Goal: Task Accomplishment & Management: Use online tool/utility

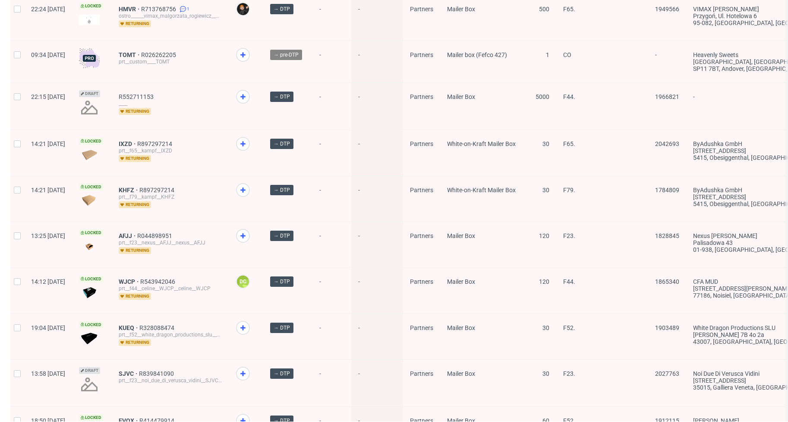
scroll to position [1101, 0]
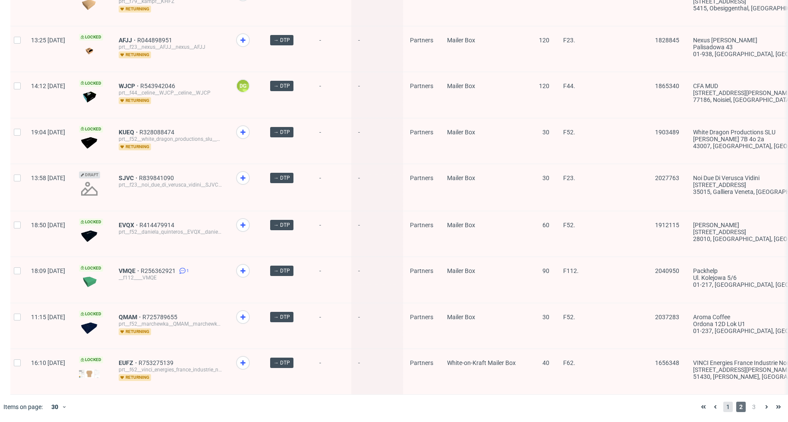
click at [723, 405] on span "1" at bounding box center [727, 406] width 9 height 10
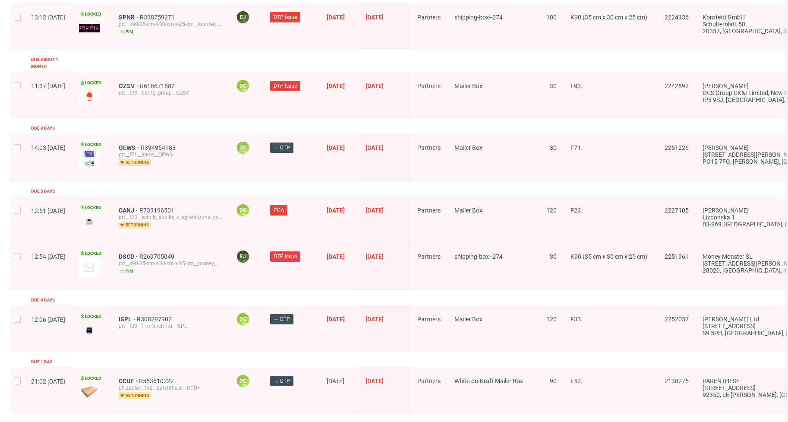
scroll to position [910, 0]
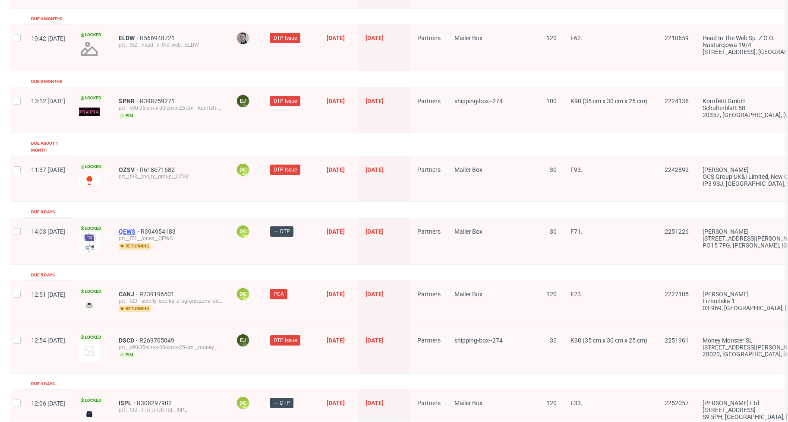
click at [141, 228] on span "QEWS" at bounding box center [130, 231] width 22 height 7
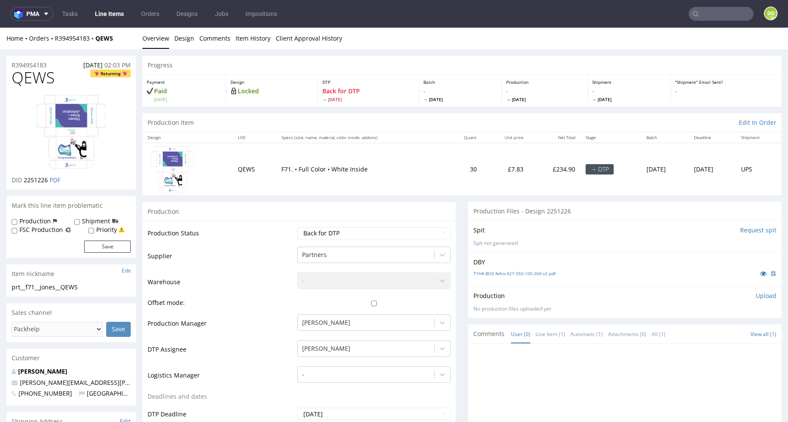
scroll to position [448, 0]
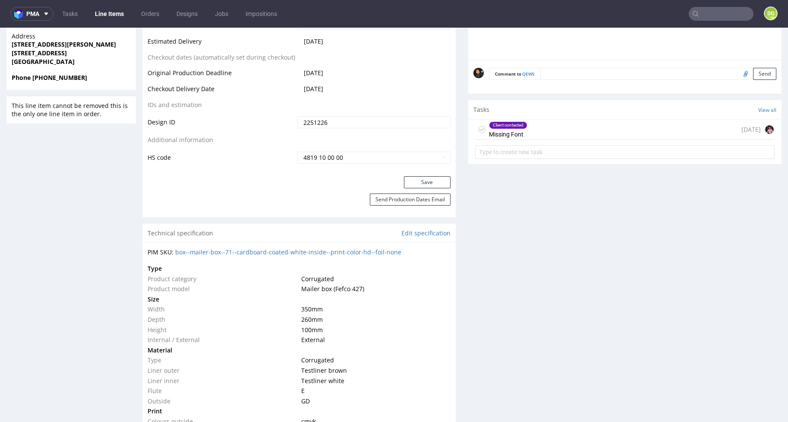
click at [512, 133] on div "Client contacted Missing Font" at bounding box center [508, 130] width 38 height 20
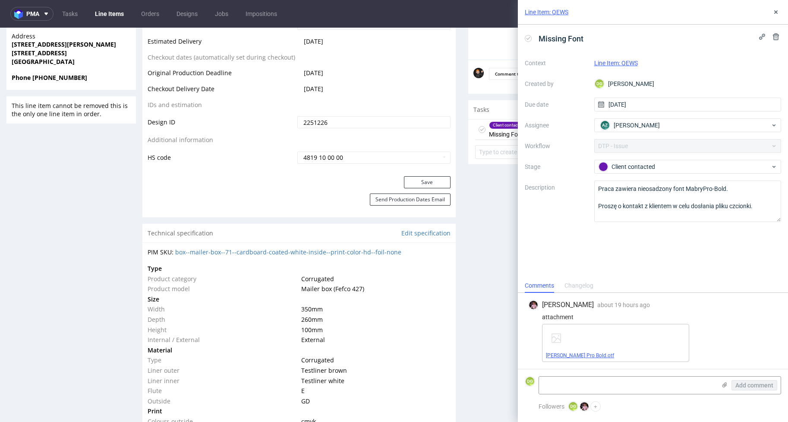
click at [562, 355] on link "[PERSON_NAME] Pro Bold.otf" at bounding box center [580, 355] width 68 height 6
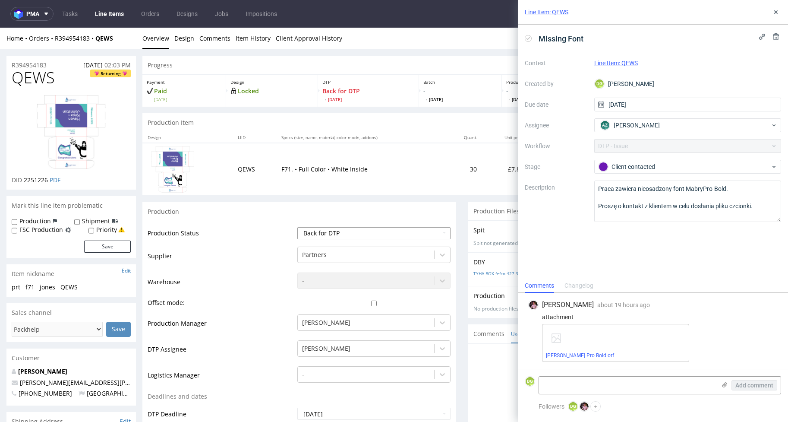
select select "dtp_in_process"
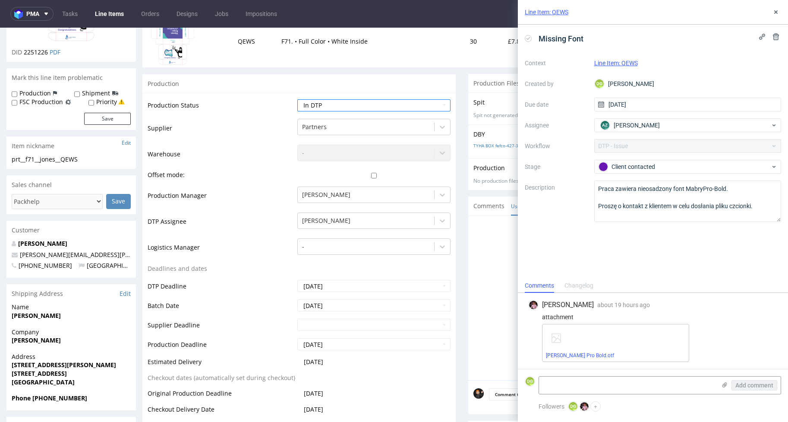
scroll to position [417, 0]
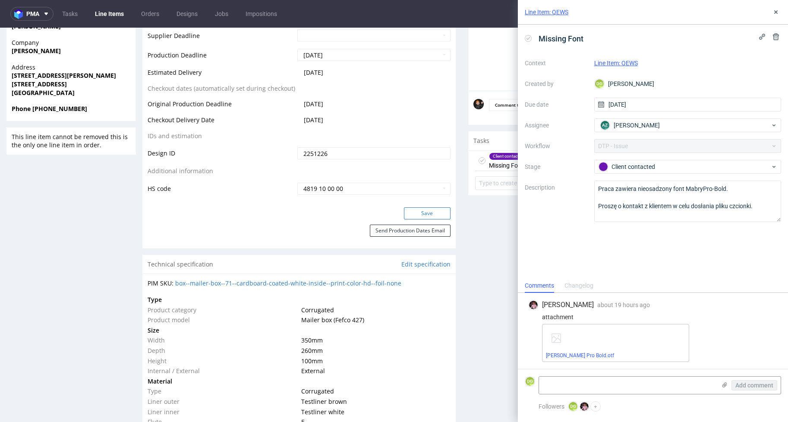
click at [437, 212] on button "Save" at bounding box center [427, 213] width 47 height 12
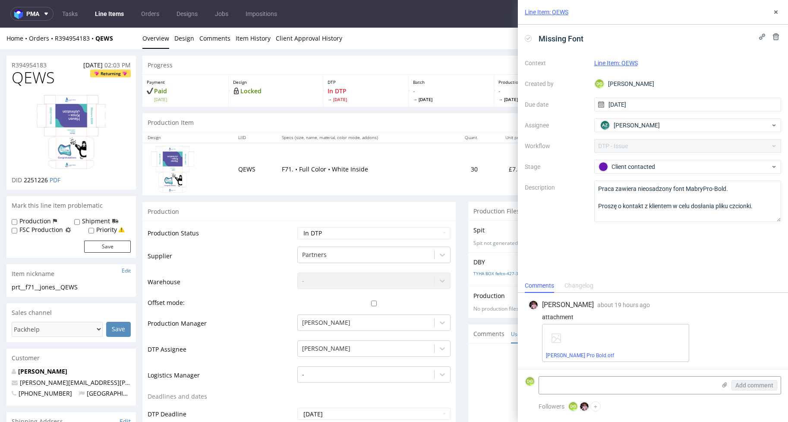
scroll to position [0, 0]
click at [206, 202] on div "Production" at bounding box center [298, 211] width 313 height 19
select select "dtp_ca_needed"
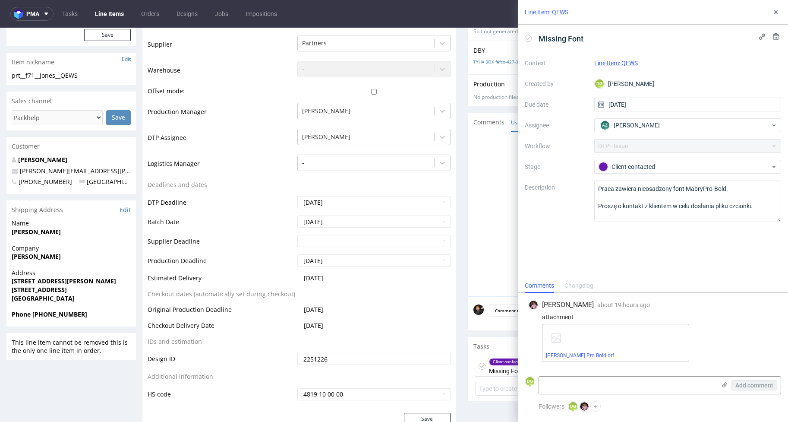
scroll to position [268, 0]
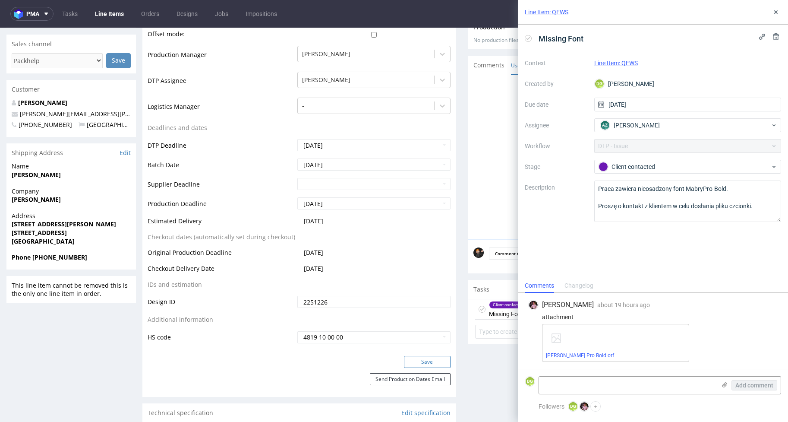
click at [427, 356] on button "Save" at bounding box center [427, 362] width 47 height 12
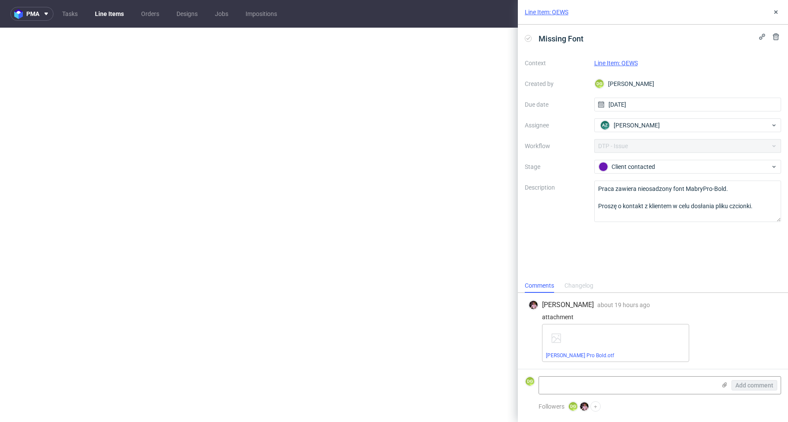
click at [528, 40] on icon at bounding box center [528, 38] width 7 height 7
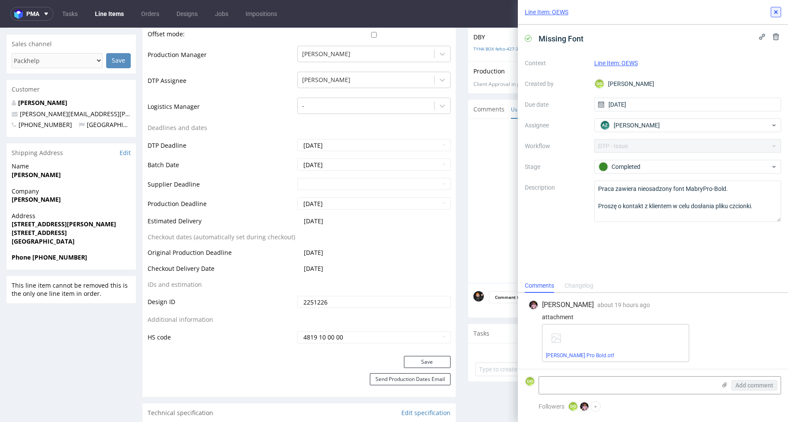
click at [777, 9] on icon at bounding box center [776, 12] width 7 height 7
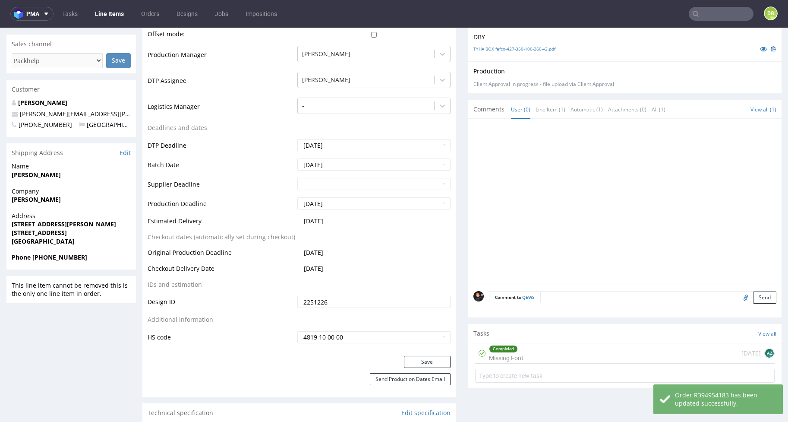
scroll to position [98, 0]
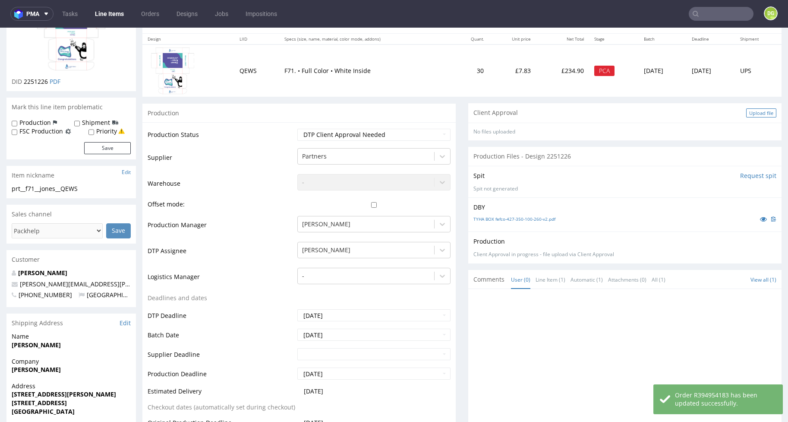
click at [760, 111] on div "Upload file" at bounding box center [761, 112] width 30 height 9
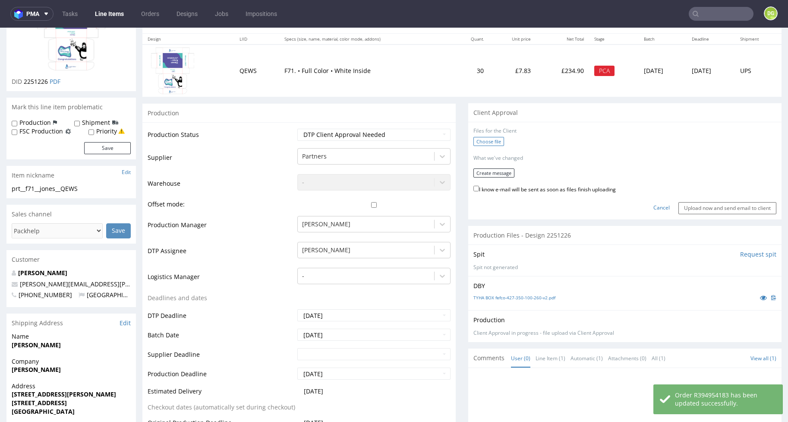
click at [480, 144] on label "Choose file" at bounding box center [489, 141] width 31 height 9
click at [0, 28] on input "Choose file" at bounding box center [0, 28] width 0 height 0
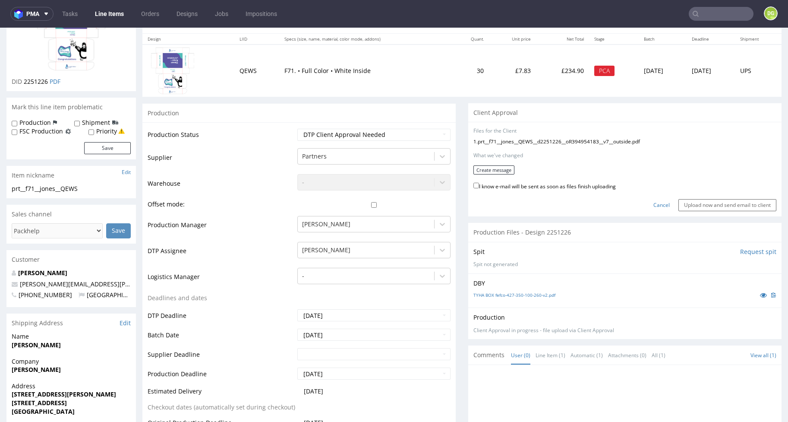
click at [559, 182] on label "I know e-mail will be sent as soon as files finish uploading" at bounding box center [545, 185] width 142 height 9
click at [479, 183] on input "I know e-mail will be sent as soon as files finish uploading" at bounding box center [477, 186] width 6 height 6
checkbox input "true"
drag, startPoint x: 499, startPoint y: 173, endPoint x: 494, endPoint y: 170, distance: 6.2
click at [499, 173] on form "Files for the Client 1 . prt__f71__jones__QEWS__d2251226__oR394954183__v7__outs…" at bounding box center [625, 169] width 303 height 84
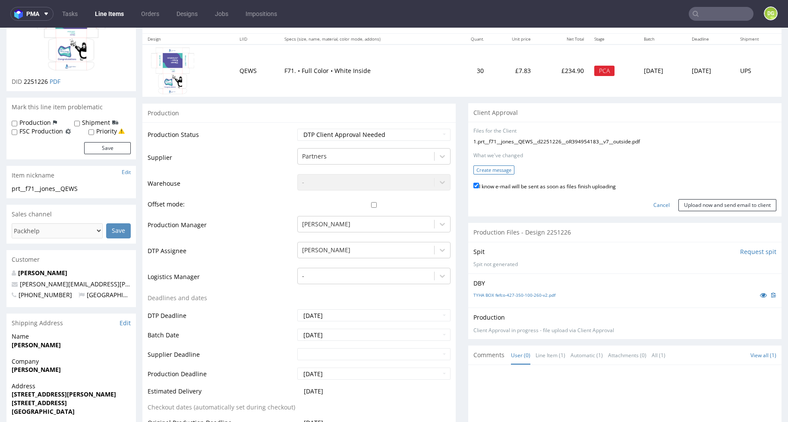
click at [494, 170] on button "Create message" at bounding box center [494, 169] width 41 height 9
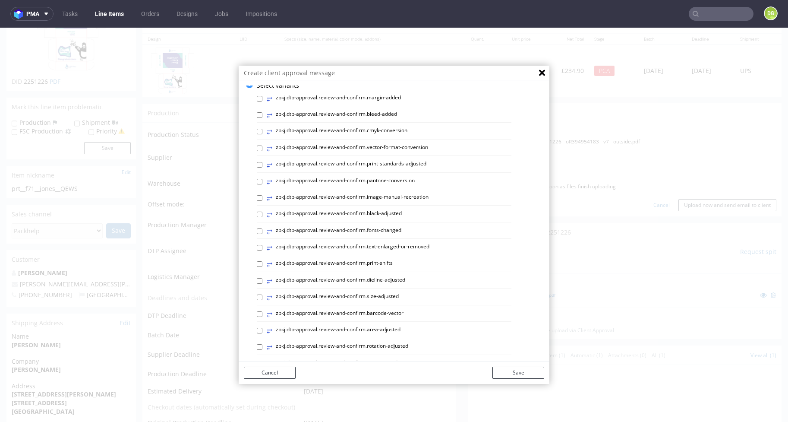
scroll to position [25, 0]
click at [386, 263] on label "⥂ zpkj.dtp-approval.review-and-confirm.dieline-adjusted" at bounding box center [336, 265] width 139 height 9
click at [262, 263] on input "⥂ zpkj.dtp-approval.review-and-confirm.dieline-adjusted" at bounding box center [260, 266] width 6 height 6
checkbox input "true"
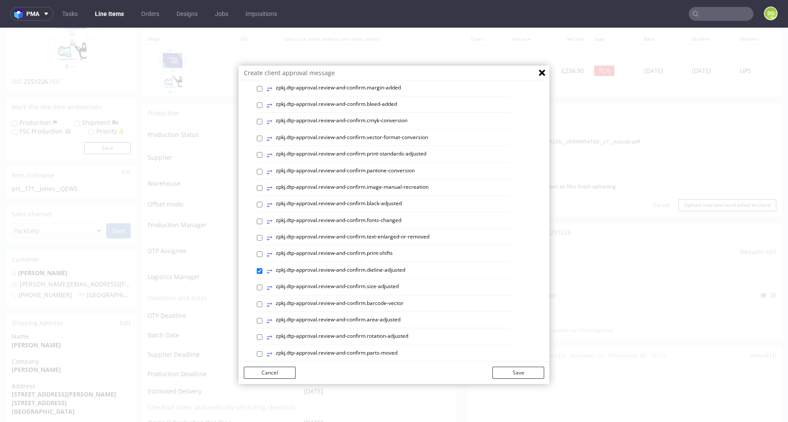
scroll to position [0, 0]
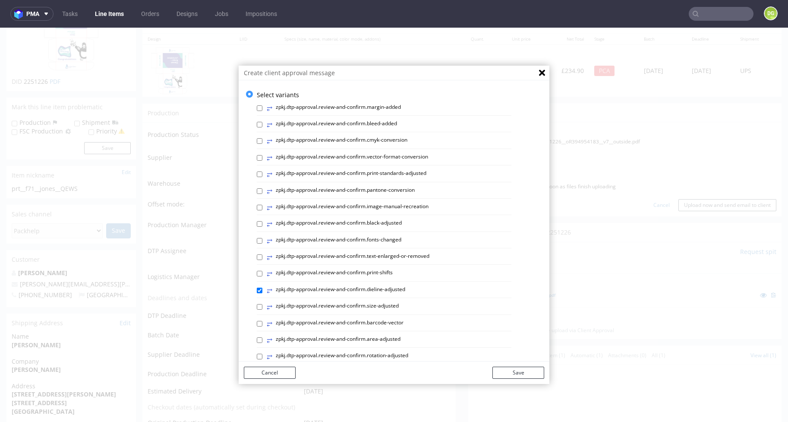
drag, startPoint x: 375, startPoint y: 164, endPoint x: 378, endPoint y: 169, distance: 6.0
click at [376, 164] on div "⥂ zpkj.dtp-approval.review-and-confirm.vector-format-conversion" at bounding box center [384, 159] width 255 height 12
click at [380, 173] on label "⥂ zpkj.dtp-approval.review-and-confirm.print-standards-adjusted" at bounding box center [347, 174] width 160 height 9
click at [262, 173] on input "⥂ zpkj.dtp-approval.review-and-confirm.print-standards-adjusted" at bounding box center [260, 174] width 6 height 6
checkbox input "true"
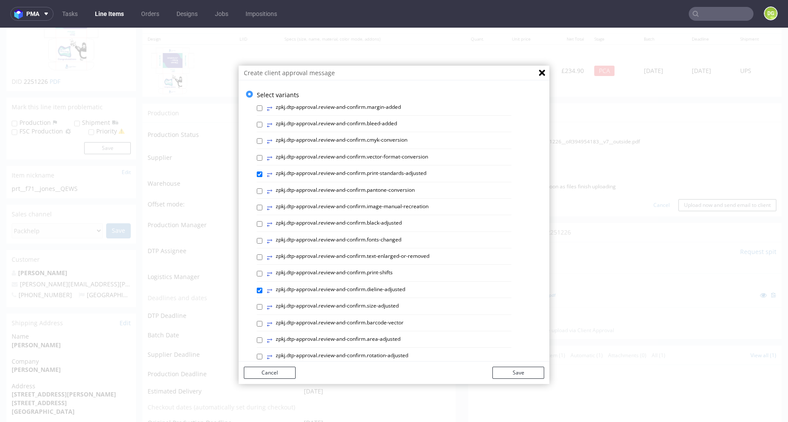
click at [383, 123] on label "⥂ zpkj.dtp-approval.review-and-confirm.bleed-added" at bounding box center [332, 124] width 130 height 9
click at [262, 123] on input "⥂ zpkj.dtp-approval.review-and-confirm.bleed-added" at bounding box center [260, 125] width 6 height 6
checkbox input "true"
click at [532, 372] on button "Save" at bounding box center [519, 372] width 52 height 12
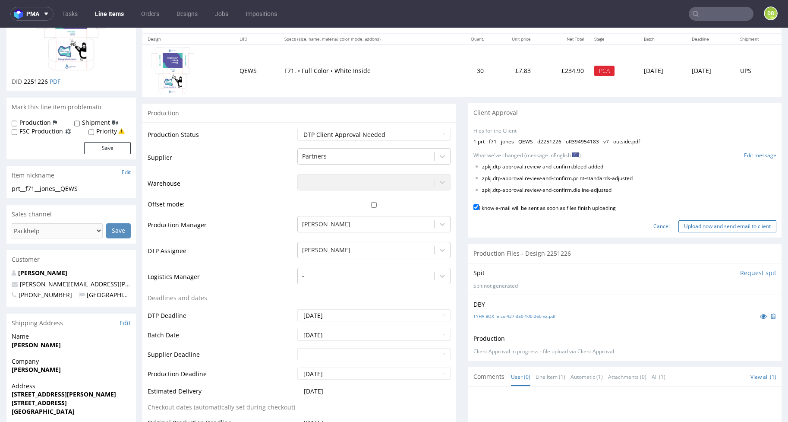
click at [713, 221] on input "Upload now and send email to client" at bounding box center [728, 226] width 98 height 12
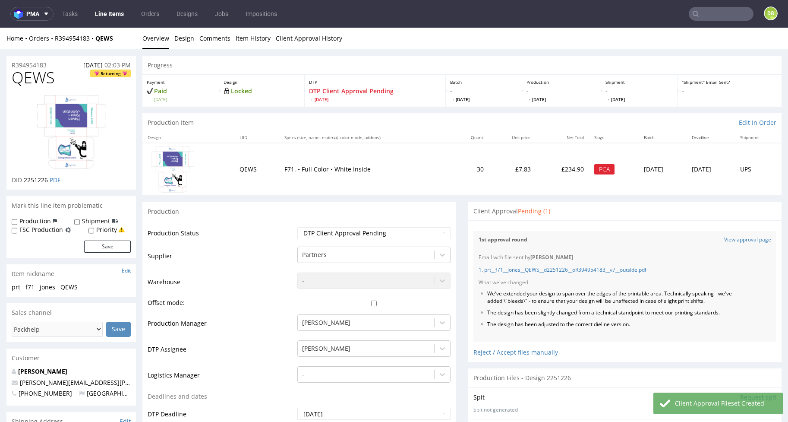
click at [114, 14] on link "Line Items" at bounding box center [109, 14] width 39 height 14
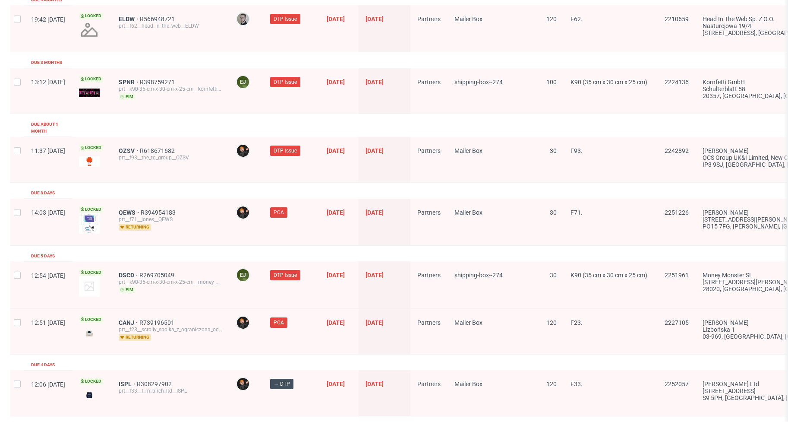
scroll to position [1073, 0]
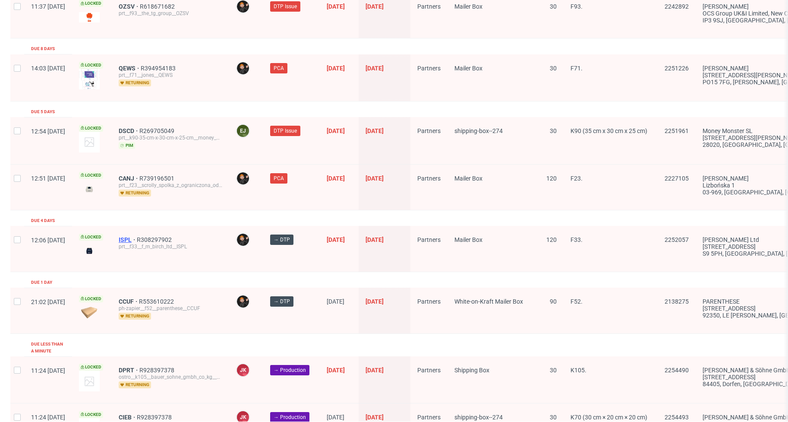
click at [137, 236] on span "ISPL" at bounding box center [128, 239] width 18 height 7
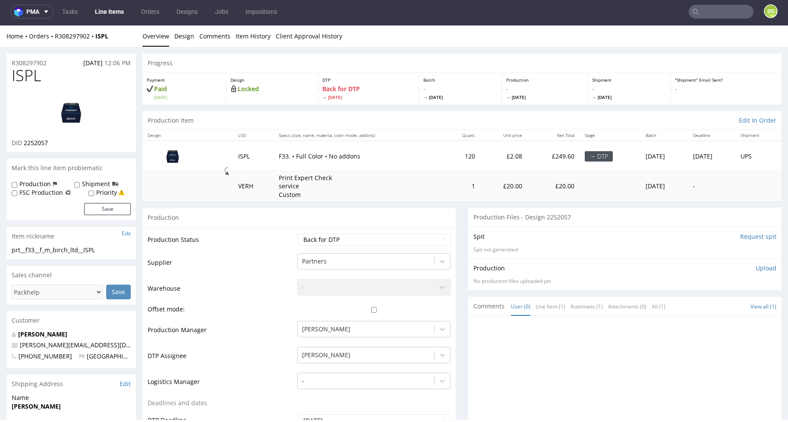
scroll to position [197, 0]
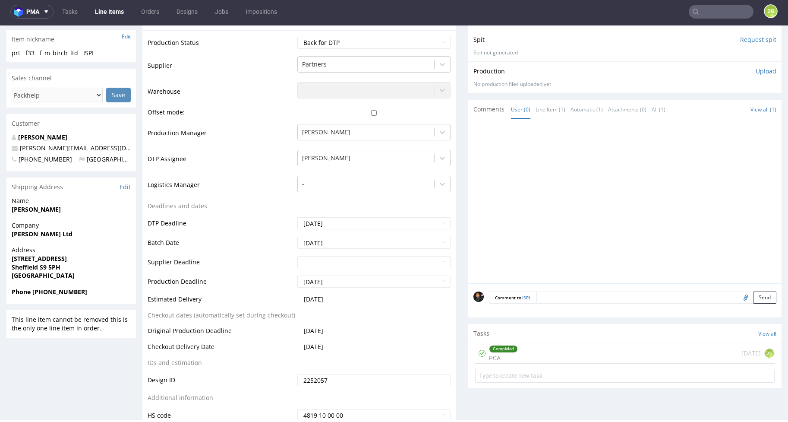
click at [505, 345] on div "Completed" at bounding box center [504, 348] width 28 height 7
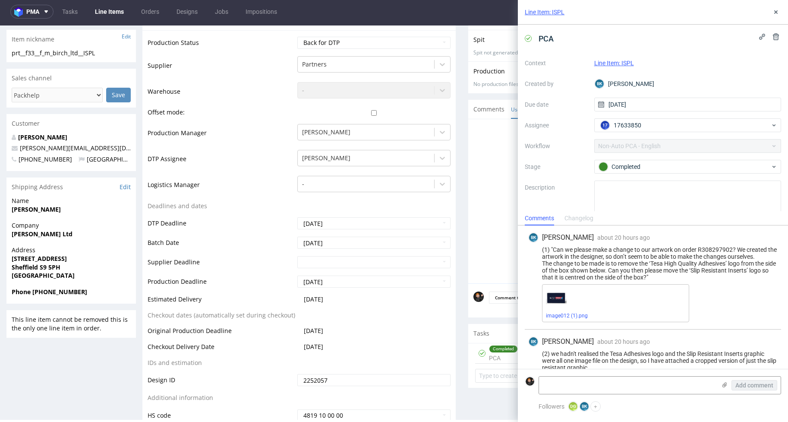
scroll to position [64, 0]
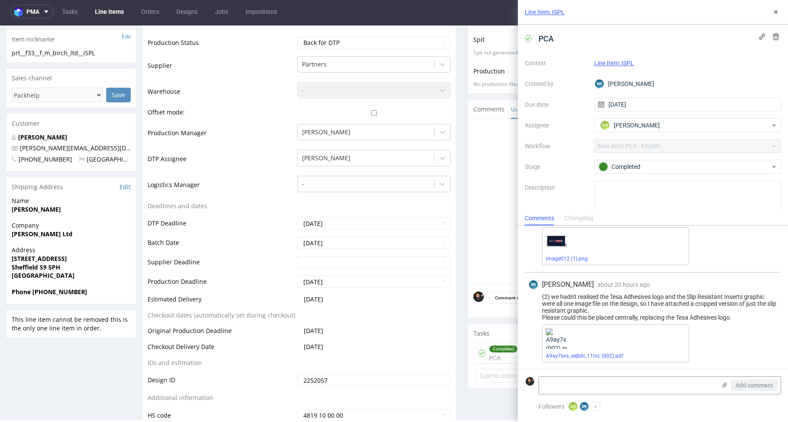
drag, startPoint x: 742, startPoint y: 312, endPoint x: 537, endPoint y: 287, distance: 206.2
click at [537, 293] on div "(2) we hadn't realised the Tesa Adhesives logo and the Slip Resistant Inserts g…" at bounding box center [652, 307] width 249 height 28
copy div "(2) we hadn't realised the Tesa Adhesives logo and the Slip Resistant Inserts g…"
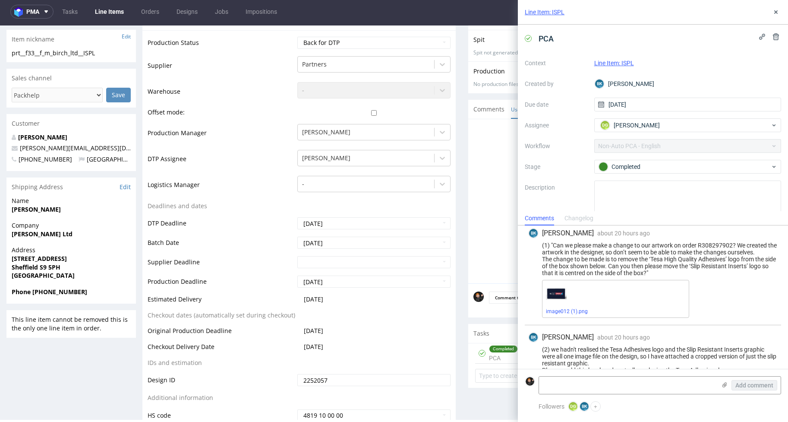
scroll to position [0, 0]
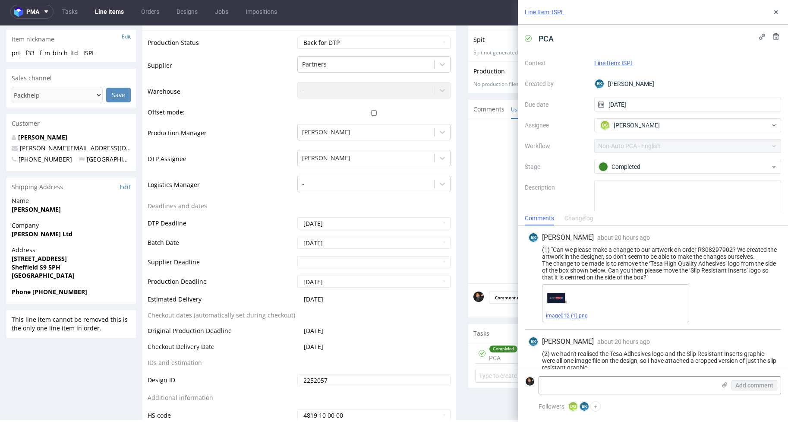
click at [589, 316] on span "image012 (1).png" at bounding box center [615, 315] width 139 height 7
click at [554, 314] on link "image012 (1).png" at bounding box center [567, 316] width 42 height 6
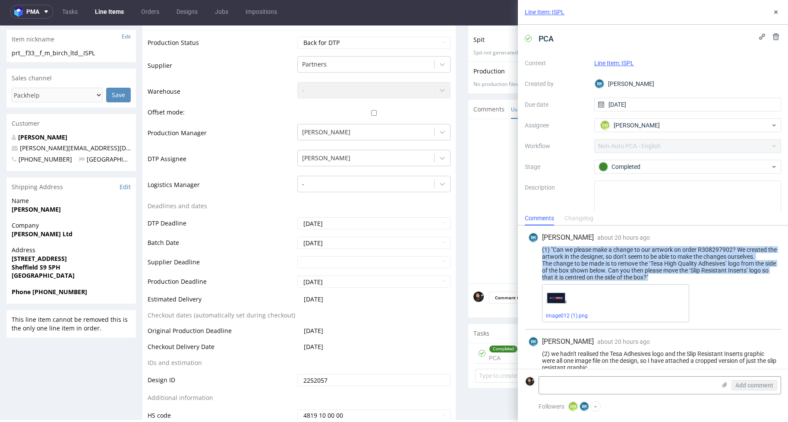
drag, startPoint x: 679, startPoint y: 277, endPoint x: 540, endPoint y: 250, distance: 141.5
click at [540, 250] on div "(1) "Can we please make a change to our artwork on order R308297902? We created…" at bounding box center [652, 263] width 249 height 35
copy div "(1) "Can we please make a change to our artwork on order R308297902? We created…"
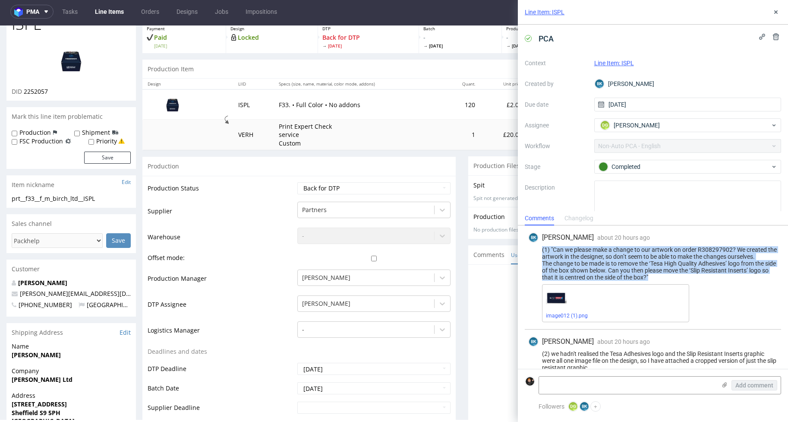
scroll to position [38, 0]
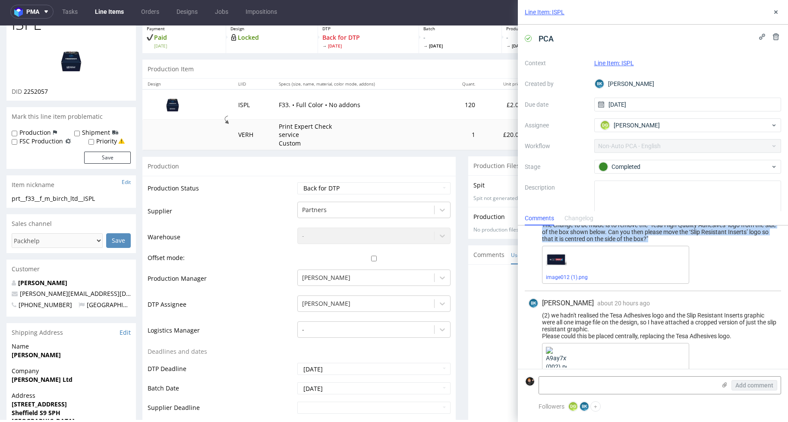
drag, startPoint x: 740, startPoint y: 339, endPoint x: 532, endPoint y: 316, distance: 209.3
click at [532, 316] on div "(2) we hadn't realised the Tesa Adhesives logo and the Slip Resistant Inserts g…" at bounding box center [652, 326] width 249 height 28
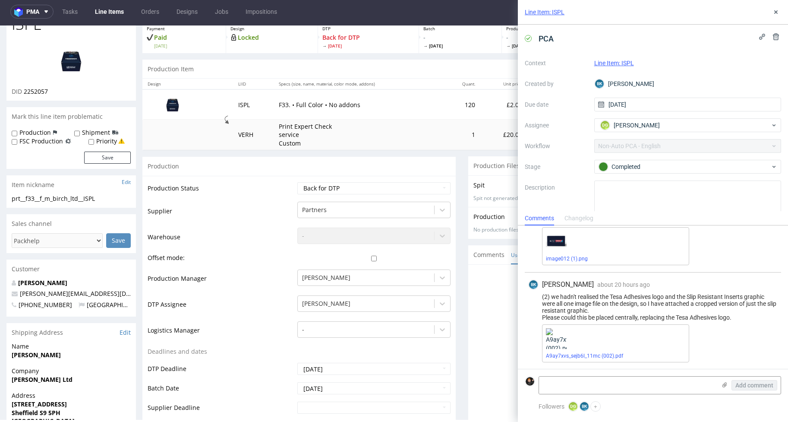
copy div "(2) we hadn't realised the Tesa Adhesives logo and the Slip Resistant Inserts g…"
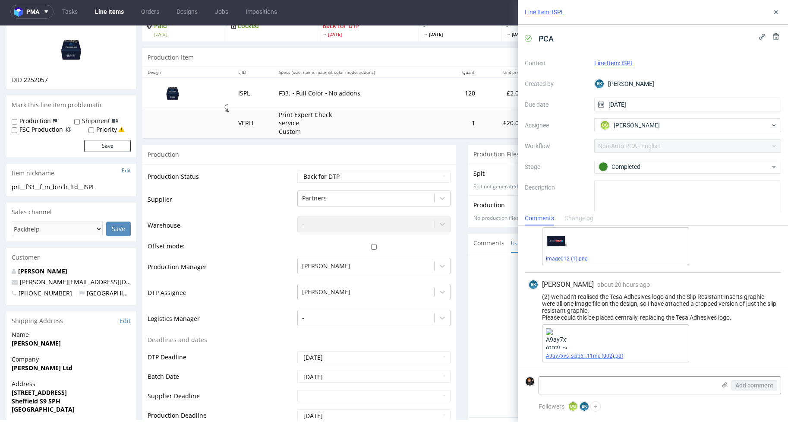
click at [576, 356] on link "A9ay7xvs_sejb6l_11mc (002).pdf" at bounding box center [584, 356] width 77 height 6
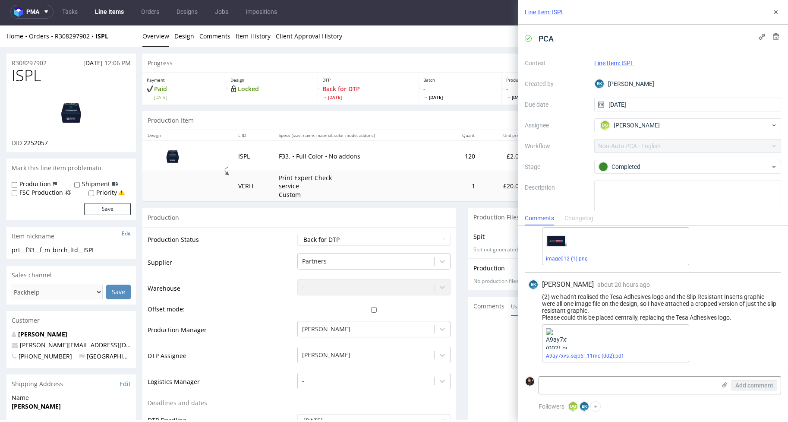
scroll to position [0, 0]
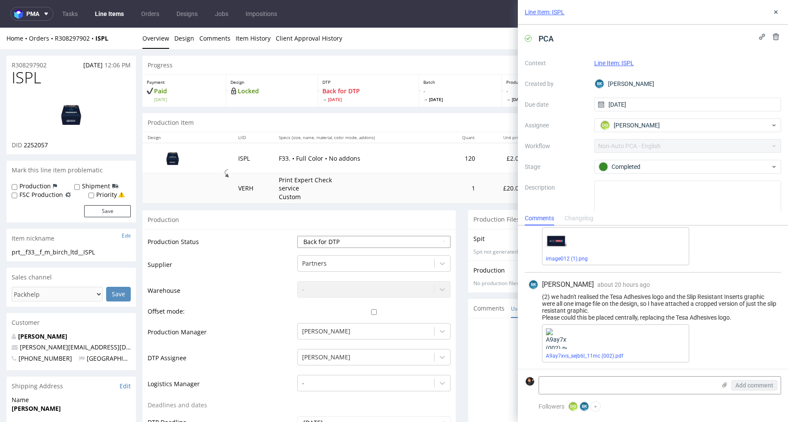
select select "dtp_ca_needed"
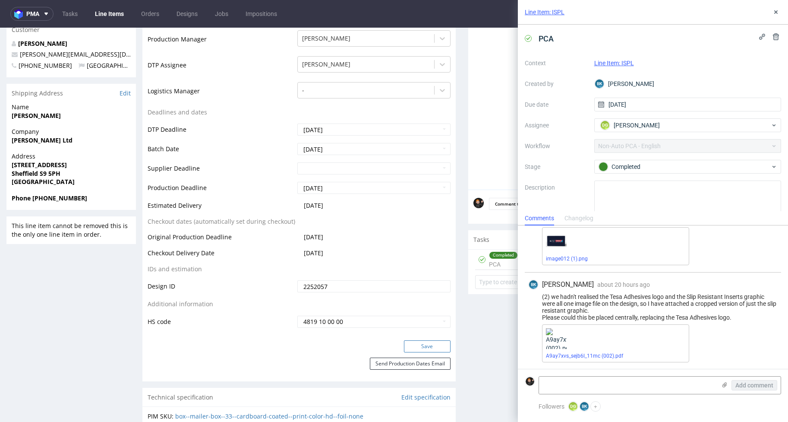
click at [413, 346] on button "Save" at bounding box center [427, 346] width 47 height 12
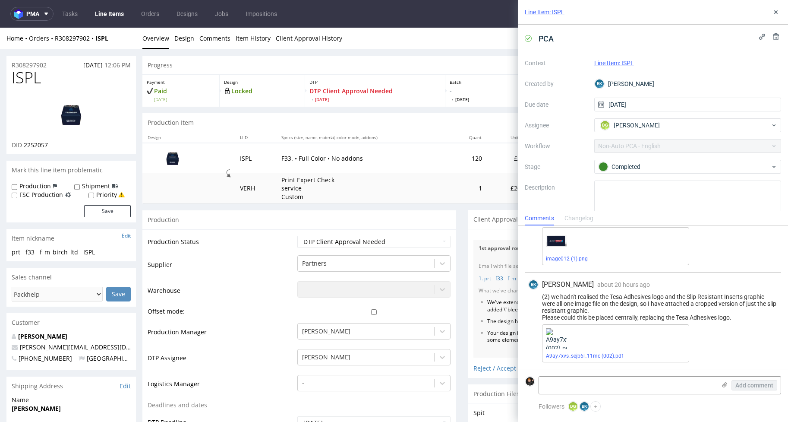
scroll to position [0, 0]
click at [779, 12] on icon at bounding box center [776, 12] width 7 height 7
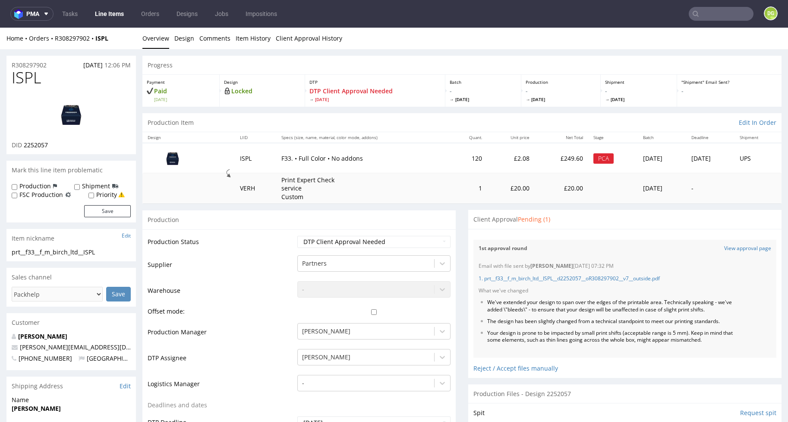
scroll to position [20, 0]
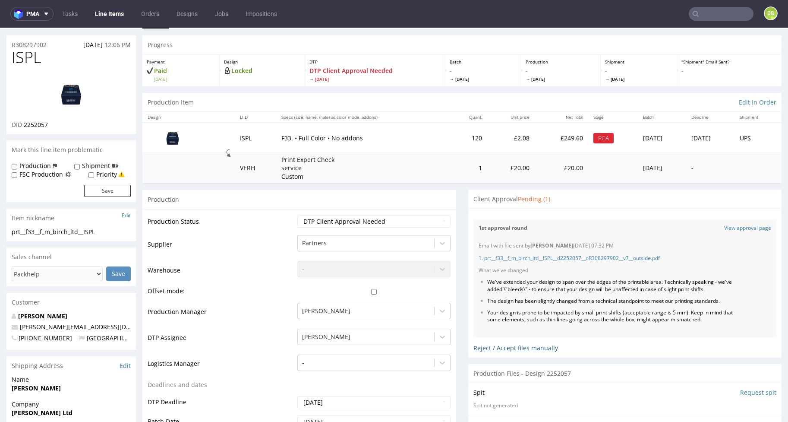
click at [478, 342] on div "Reject / Accept files manually" at bounding box center [625, 344] width 303 height 15
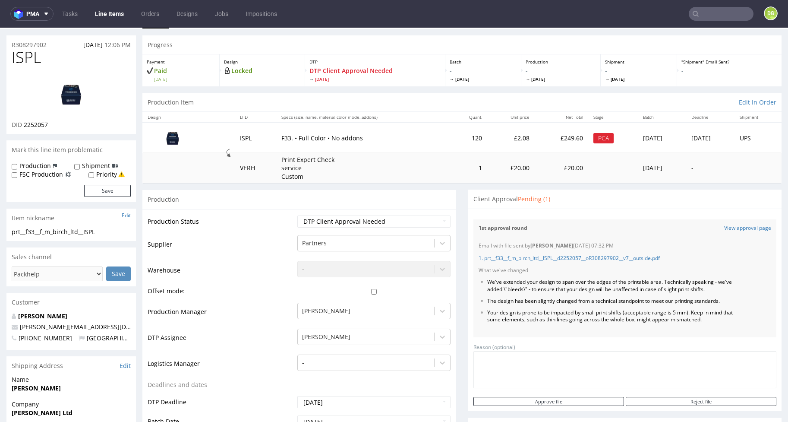
click at [262, 215] on td "Production Status" at bounding box center [222, 224] width 148 height 19
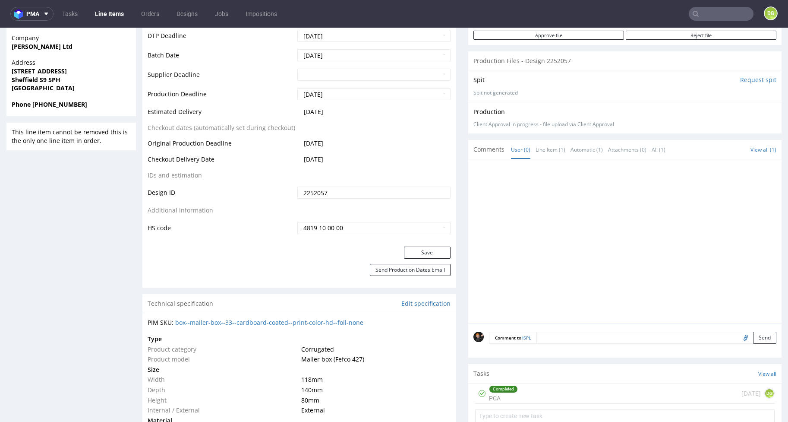
scroll to position [98, 0]
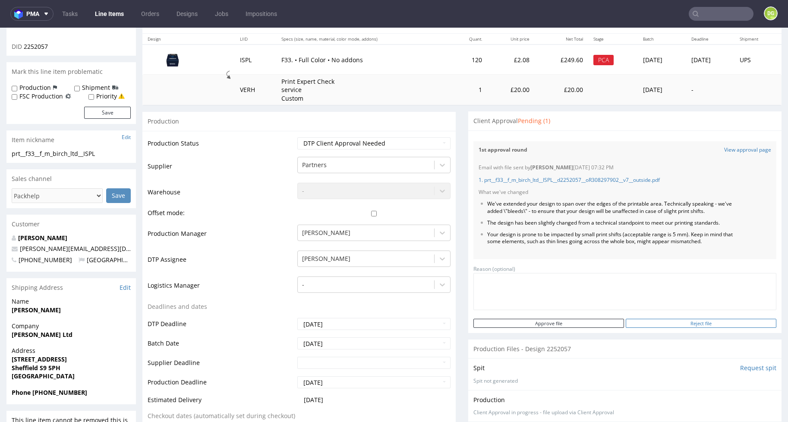
click at [691, 319] on input "Reject file" at bounding box center [701, 323] width 151 height 9
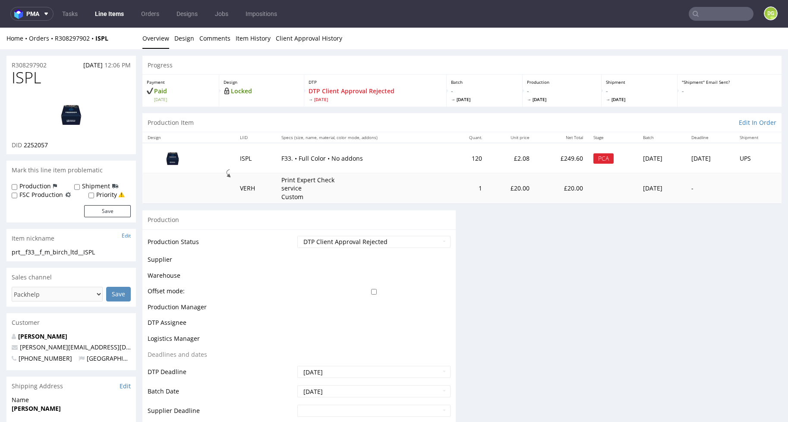
scroll to position [0, 0]
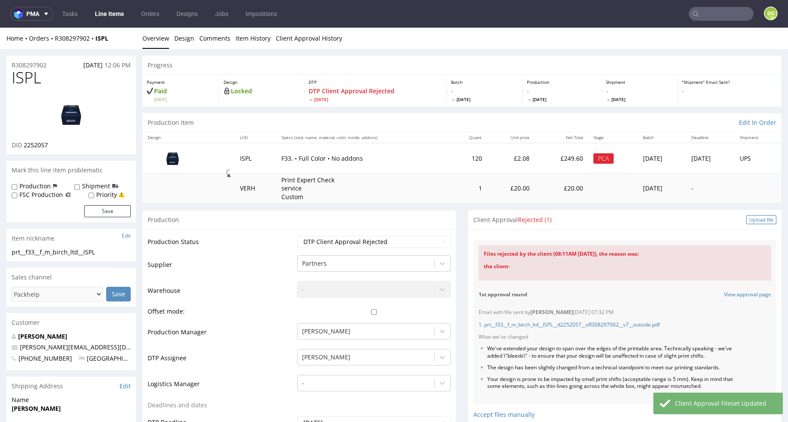
click at [760, 215] on div "Upload file" at bounding box center [761, 219] width 30 height 9
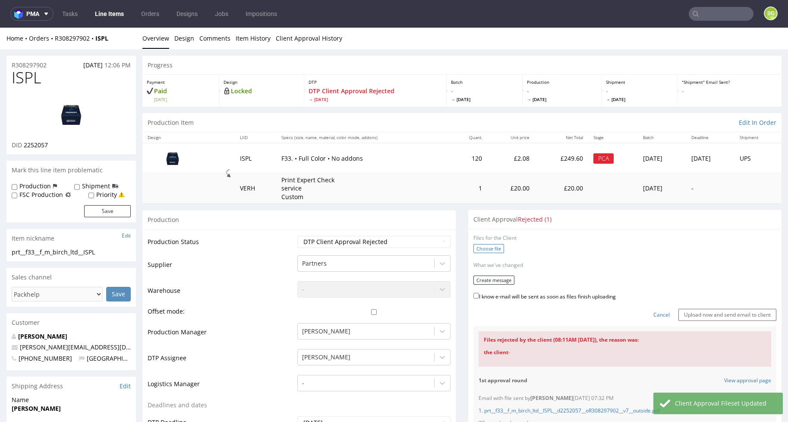
click at [481, 249] on label "Choose file" at bounding box center [489, 248] width 31 height 9
click at [0, 28] on input "Choose file" at bounding box center [0, 28] width 0 height 0
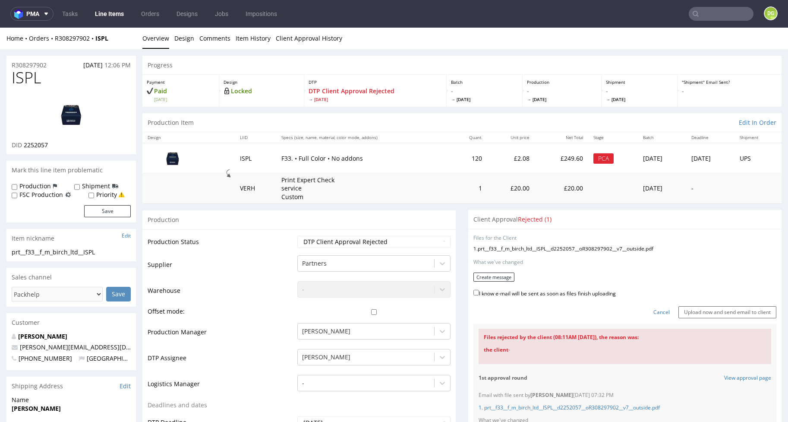
click at [506, 291] on label "I know e-mail will be sent as soon as files finish uploading" at bounding box center [545, 292] width 142 height 9
click at [479, 291] on input "I know e-mail will be sent as soon as files finish uploading" at bounding box center [477, 293] width 6 height 6
checkbox input "true"
click at [500, 278] on button "Create message" at bounding box center [494, 276] width 41 height 9
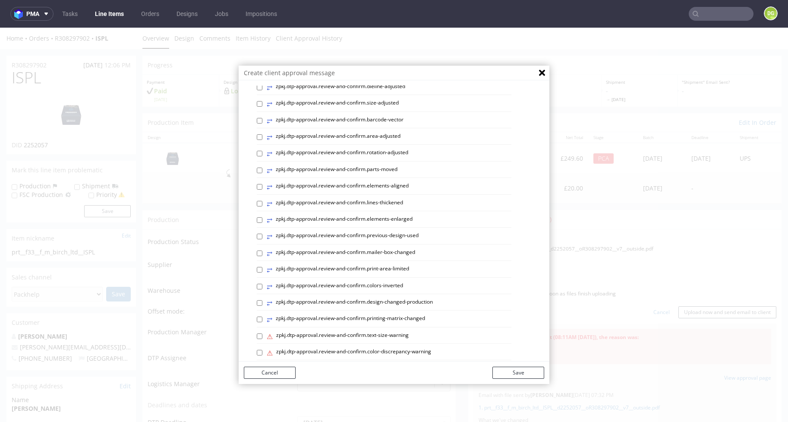
drag, startPoint x: 412, startPoint y: 265, endPoint x: 412, endPoint y: 272, distance: 7.8
click at [413, 269] on div "⥂ zpkj.dtp-approval.review-and-confirm.margin-added ⥂ zpkj.dtp-approval.review-…" at bounding box center [400, 180] width 287 height 568
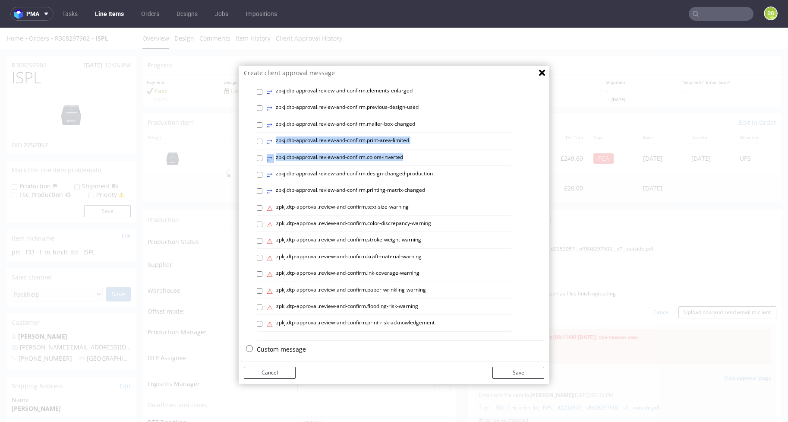
scroll to position [2, 0]
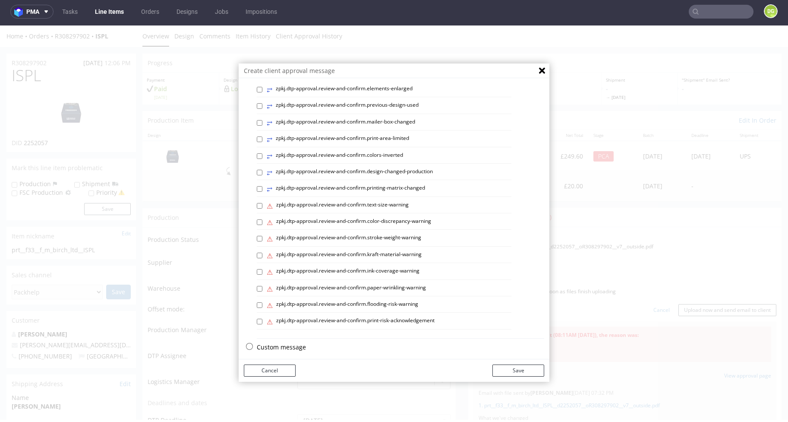
click at [282, 343] on p "Custom message" at bounding box center [400, 347] width 287 height 9
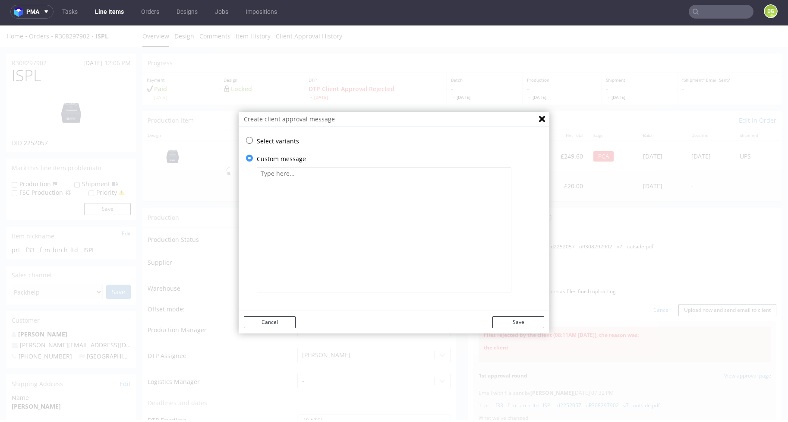
scroll to position [0, 0]
click at [317, 253] on textarea at bounding box center [384, 229] width 255 height 125
paste textarea "We've made the requested change. Please check if everything is correct."
type textarea "We've made the requested change. Please check if everything is correct."
click at [525, 322] on button "Save" at bounding box center [519, 322] width 52 height 12
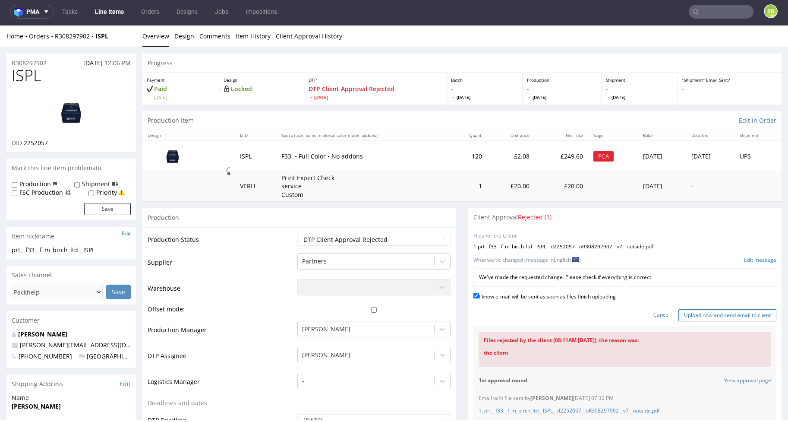
click at [715, 309] on input "Upload now and send email to client" at bounding box center [728, 315] width 98 height 12
click at [725, 310] on input "Upload now and send email to client" at bounding box center [728, 315] width 98 height 12
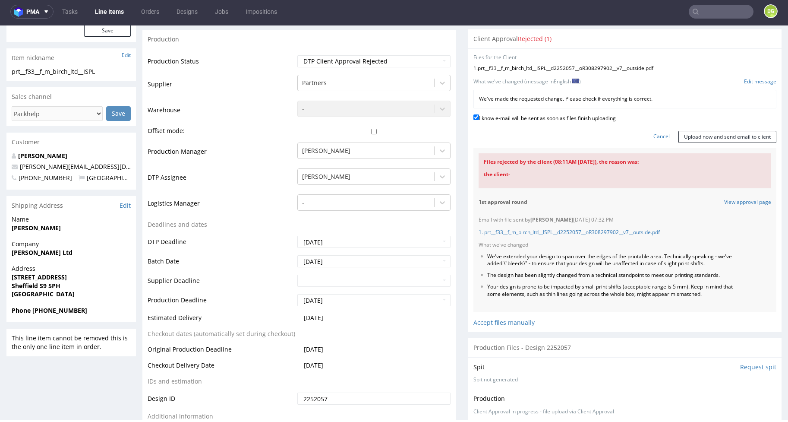
scroll to position [7, 0]
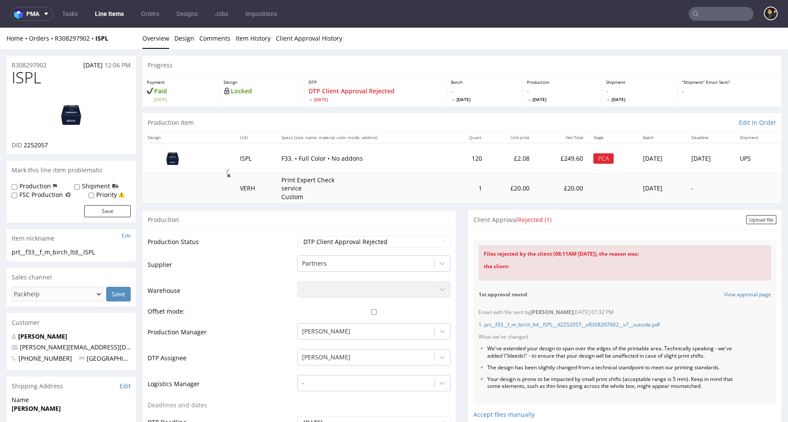
scroll to position [2, 0]
click at [746, 213] on div "Upload file" at bounding box center [761, 217] width 30 height 9
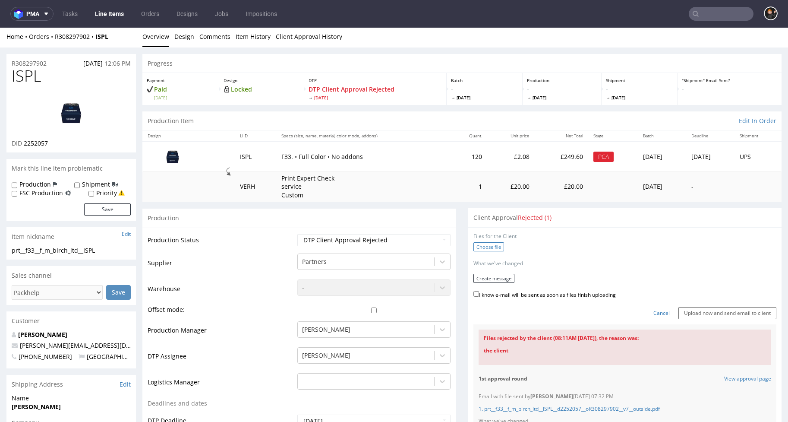
click at [476, 246] on label "Choose file" at bounding box center [489, 246] width 31 height 9
click at [0, 28] on input "Choose file" at bounding box center [0, 28] width 0 height 0
click at [532, 286] on label "I know e-mail will be sent as soon as files finish uploading" at bounding box center [545, 290] width 142 height 9
click at [479, 288] on input "I know e-mail will be sent as soon as files finish uploading" at bounding box center [477, 291] width 6 height 6
checkbox input "true"
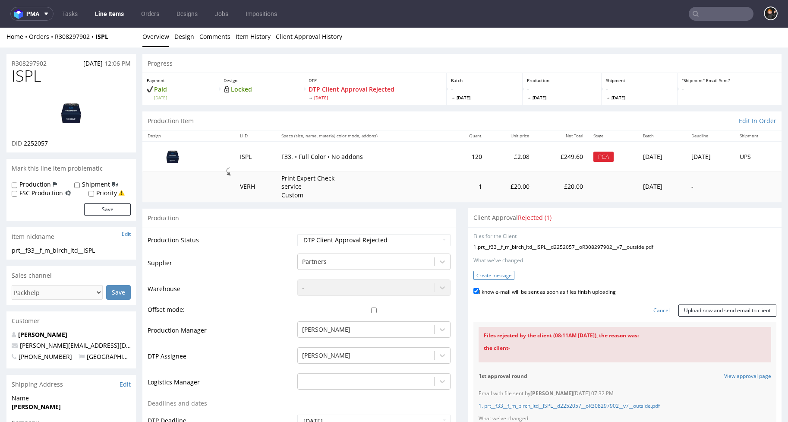
click at [485, 271] on button "Create message" at bounding box center [494, 275] width 41 height 9
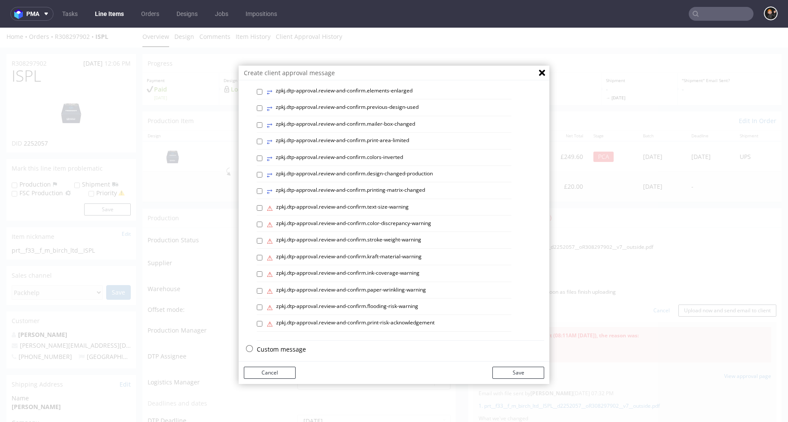
scroll to position [2, 0]
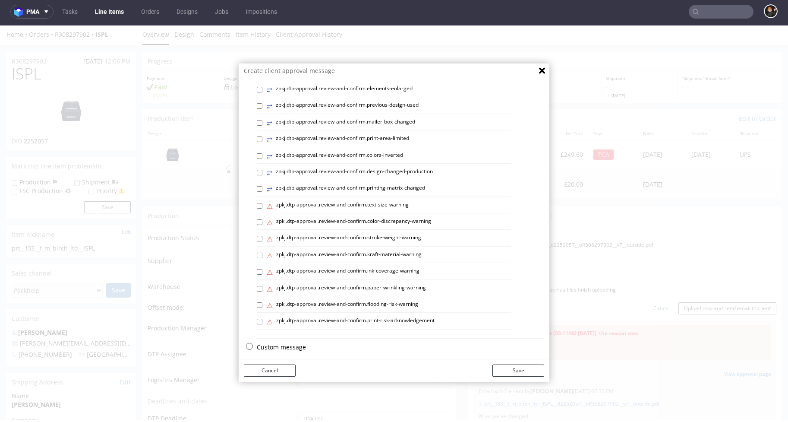
click at [276, 343] on p "Custom message" at bounding box center [400, 347] width 287 height 9
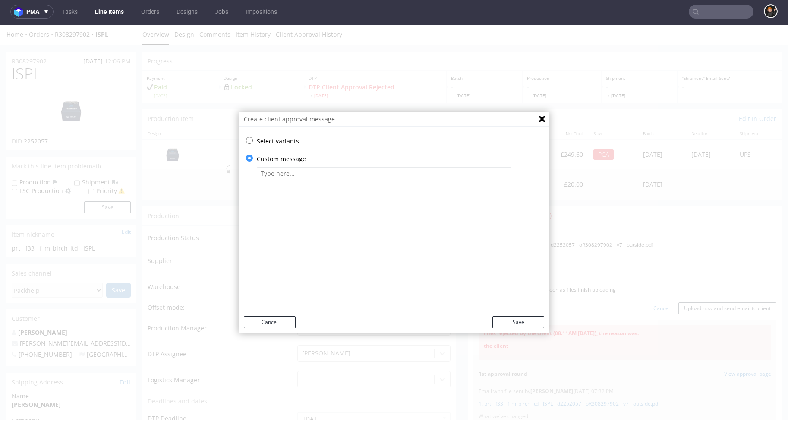
click at [353, 225] on textarea at bounding box center [384, 229] width 255 height 125
paste textarea "We've made the requested change. Please check if everything is correct."
type textarea "We've made the requested change. Please check if everything is correct."
click at [527, 325] on button "Save" at bounding box center [519, 322] width 52 height 12
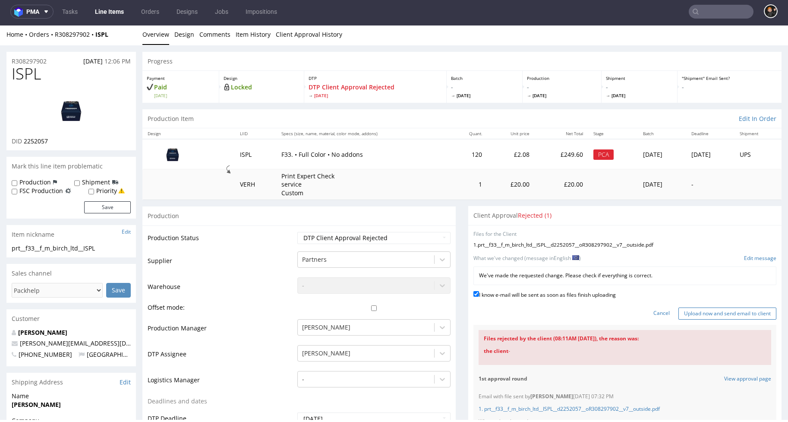
click at [724, 309] on input "Upload now and send email to client" at bounding box center [728, 313] width 98 height 12
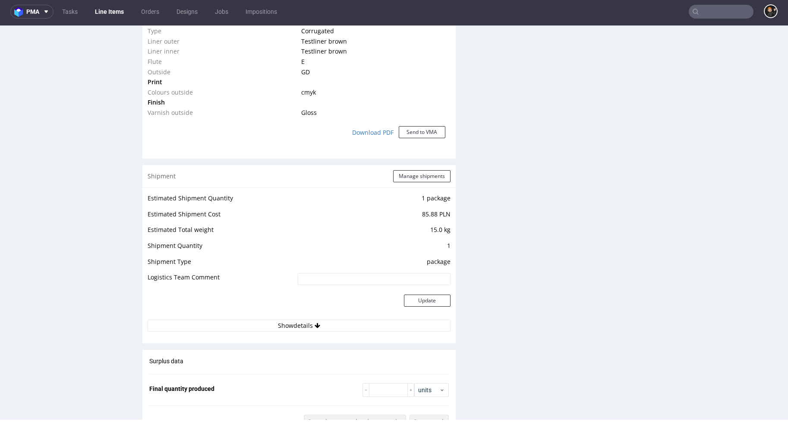
scroll to position [432, 0]
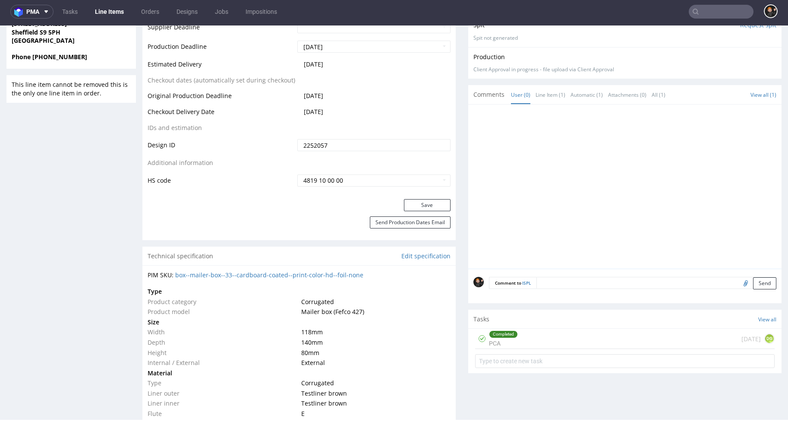
click at [513, 335] on div "Completed PCA 1 day ago DG" at bounding box center [625, 338] width 300 height 20
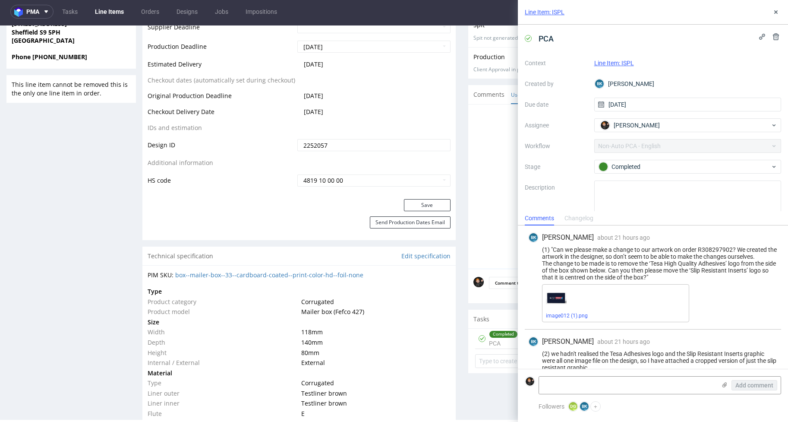
scroll to position [64, 0]
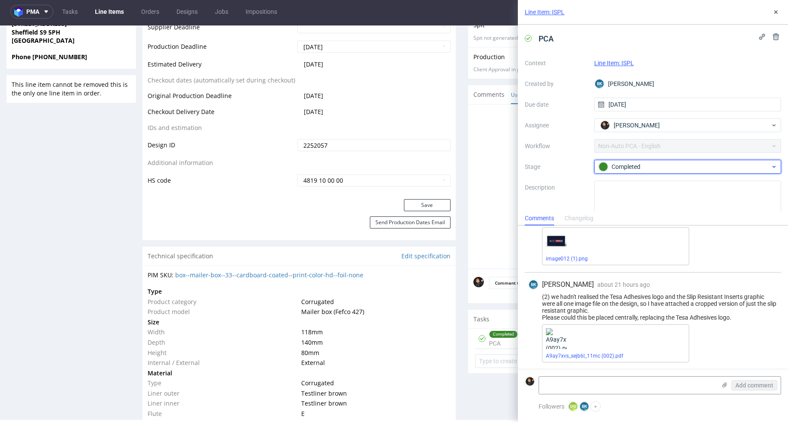
click at [658, 166] on div "Completed" at bounding box center [685, 166] width 172 height 9
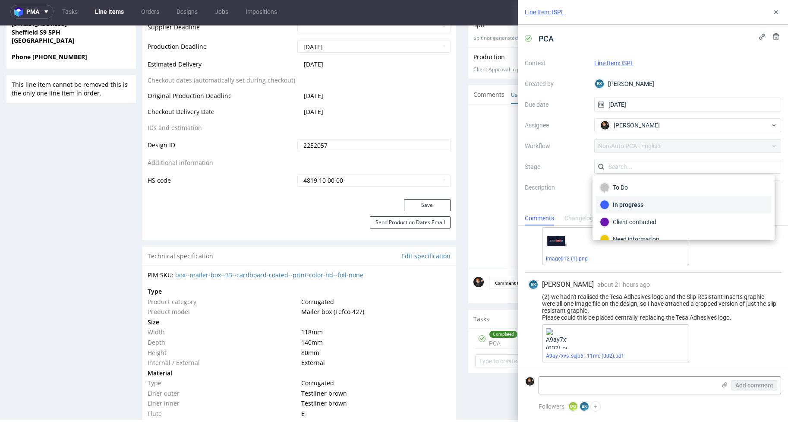
click at [654, 211] on div "In progress" at bounding box center [683, 204] width 175 height 17
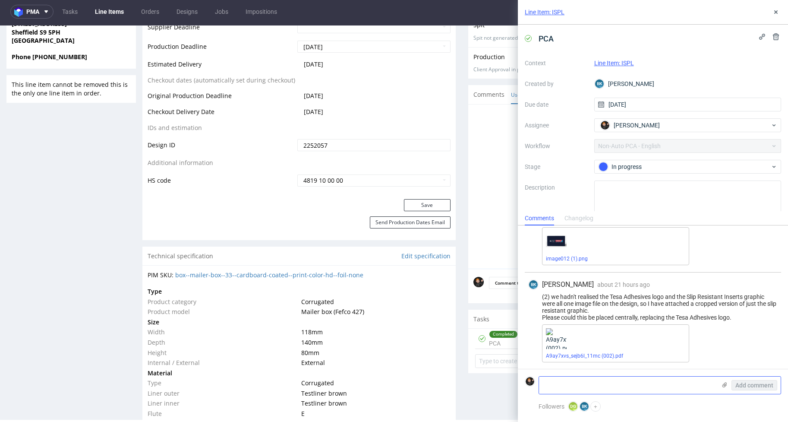
click at [724, 386] on icon at bounding box center [724, 384] width 7 height 7
click at [0, 0] on input "file" at bounding box center [0, 0] width 0 height 0
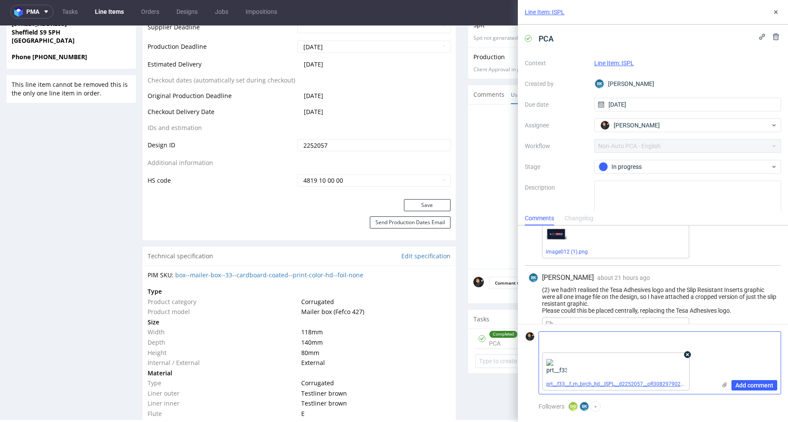
click at [595, 344] on textarea at bounding box center [627, 340] width 177 height 17
click at [742, 386] on span "Add comment" at bounding box center [755, 385] width 38 height 6
